Goal: Information Seeking & Learning: Learn about a topic

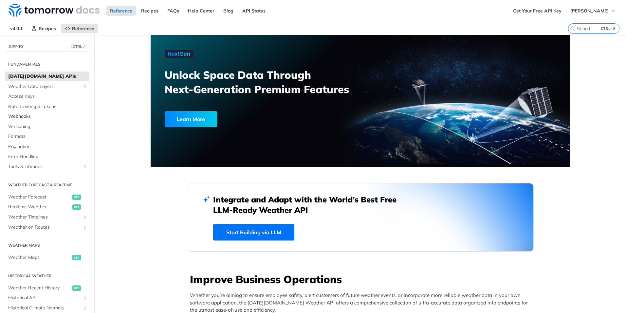
click at [26, 115] on span "Webhooks" at bounding box center [48, 116] width 80 height 7
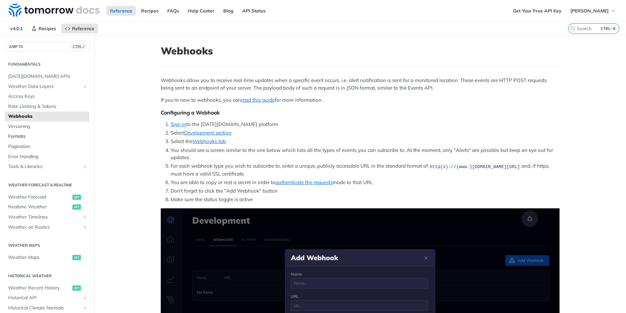
click at [22, 136] on span "Formats" at bounding box center [48, 136] width 80 height 7
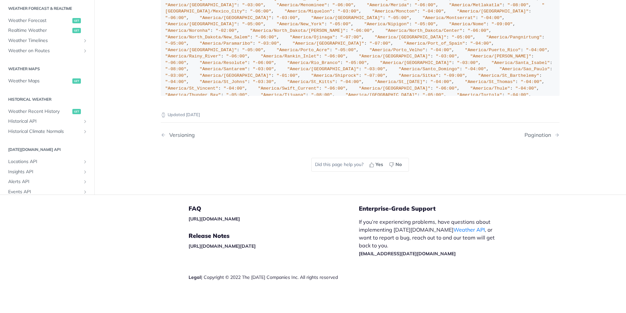
scroll to position [33, 0]
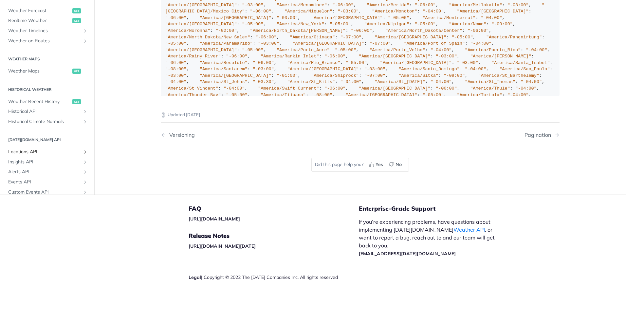
click at [33, 155] on span "Locations API" at bounding box center [44, 151] width 73 height 7
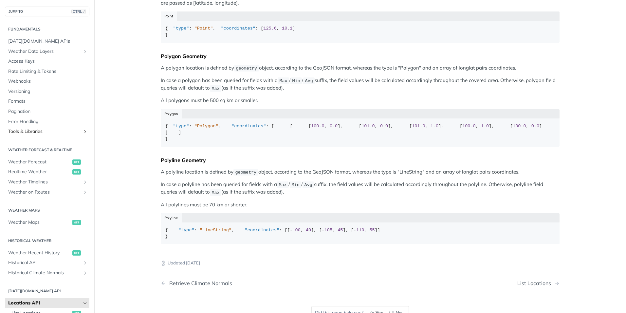
scroll to position [98, 0]
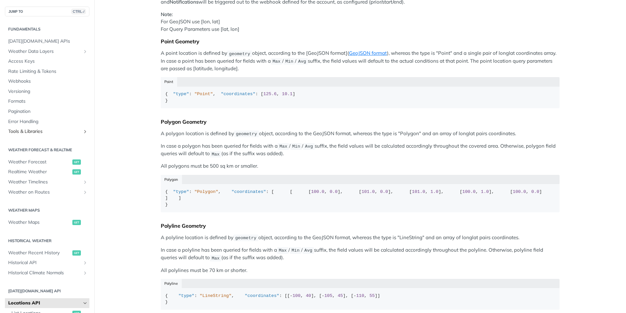
click at [57, 133] on span "Tools & Libraries" at bounding box center [44, 131] width 73 height 7
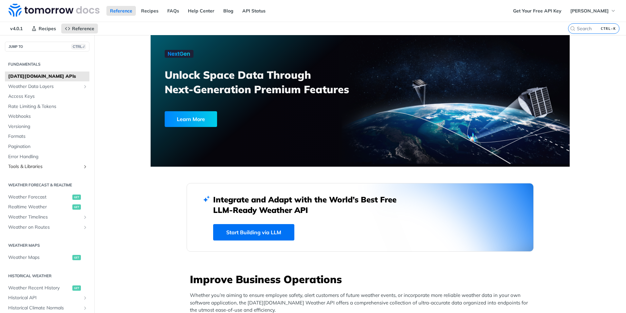
click at [30, 167] on span "Tools & Libraries" at bounding box center [44, 166] width 73 height 7
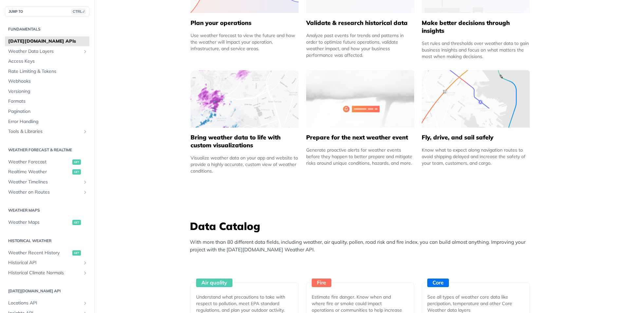
scroll to position [360, 0]
